Goal: Navigation & Orientation: Find specific page/section

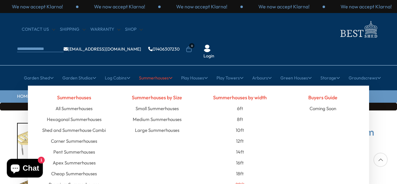
click at [242, 179] on link "20ft" at bounding box center [240, 184] width 9 height 11
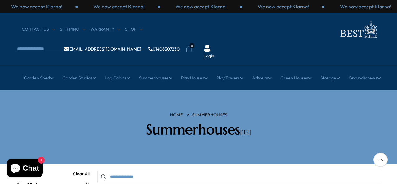
drag, startPoint x: 135, startPoint y: 172, endPoint x: 342, endPoint y: 106, distance: 217.0
click at [342, 112] on div "HOME Summerhouses Summerhouses [112]" at bounding box center [198, 127] width 373 height 31
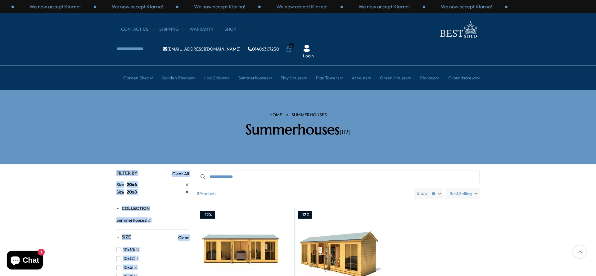
drag, startPoint x: 596, startPoint y: 102, endPoint x: 596, endPoint y: 162, distance: 59.9
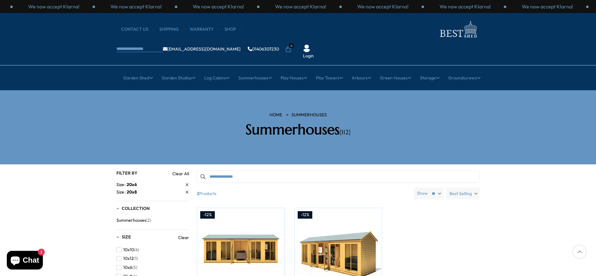
click at [397, 184] on div at bounding box center [579, 252] width 14 height 14
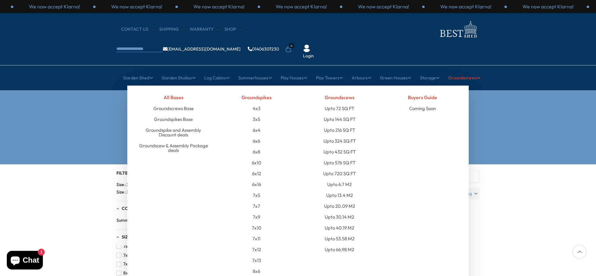
click at [397, 70] on link "Groundscrews" at bounding box center [464, 78] width 32 height 16
click at [187, 103] on link "Groundscrews Base" at bounding box center [173, 108] width 40 height 11
click at [191, 114] on link "Groundspikes Base" at bounding box center [173, 119] width 39 height 11
